Goal: Task Accomplishment & Management: Use online tool/utility

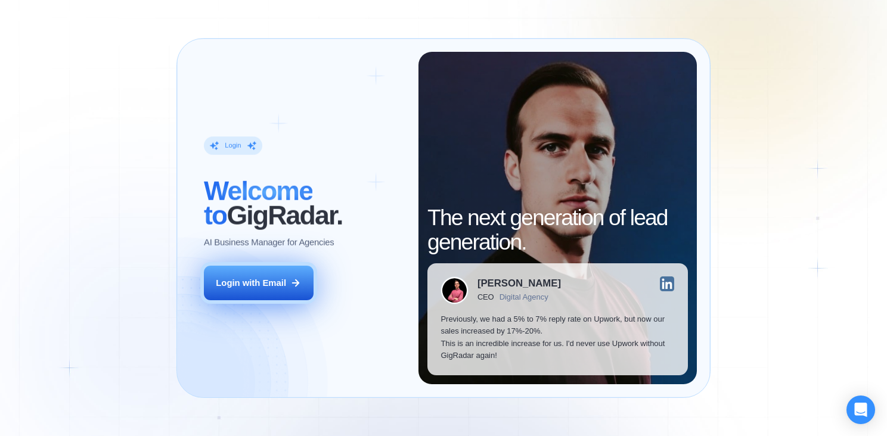
click at [286, 280] on button "Login with Email" at bounding box center [259, 283] width 110 height 35
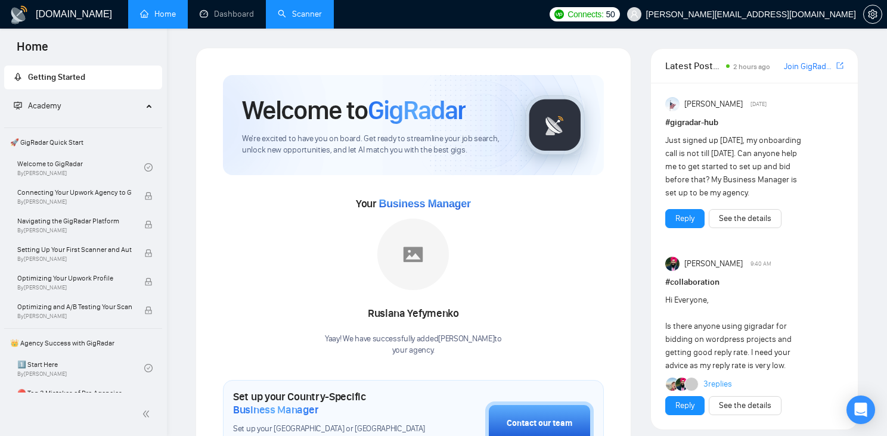
click at [311, 17] on link "Scanner" at bounding box center [300, 14] width 44 height 10
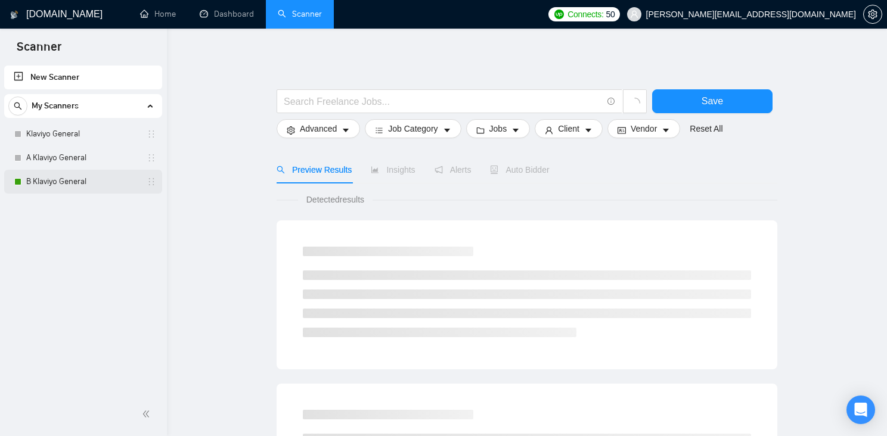
click at [76, 181] on link "B Klaviyo General" at bounding box center [82, 182] width 113 height 24
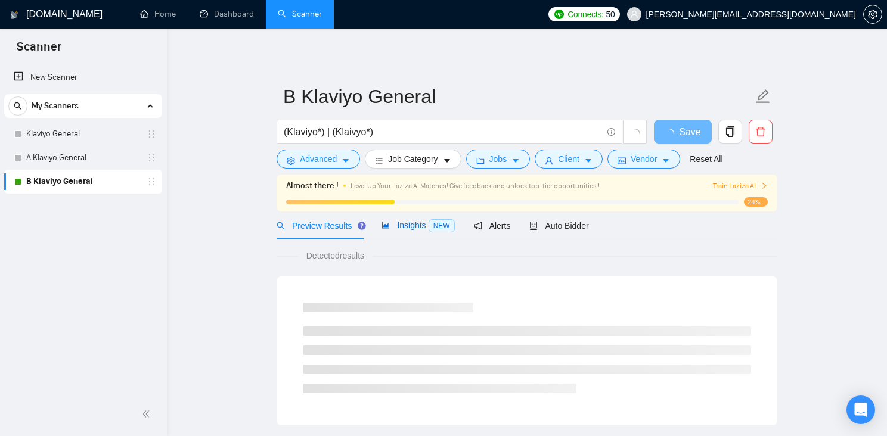
click at [420, 229] on span "Insights NEW" at bounding box center [417, 226] width 73 height 10
